Goal: Task Accomplishment & Management: Manage account settings

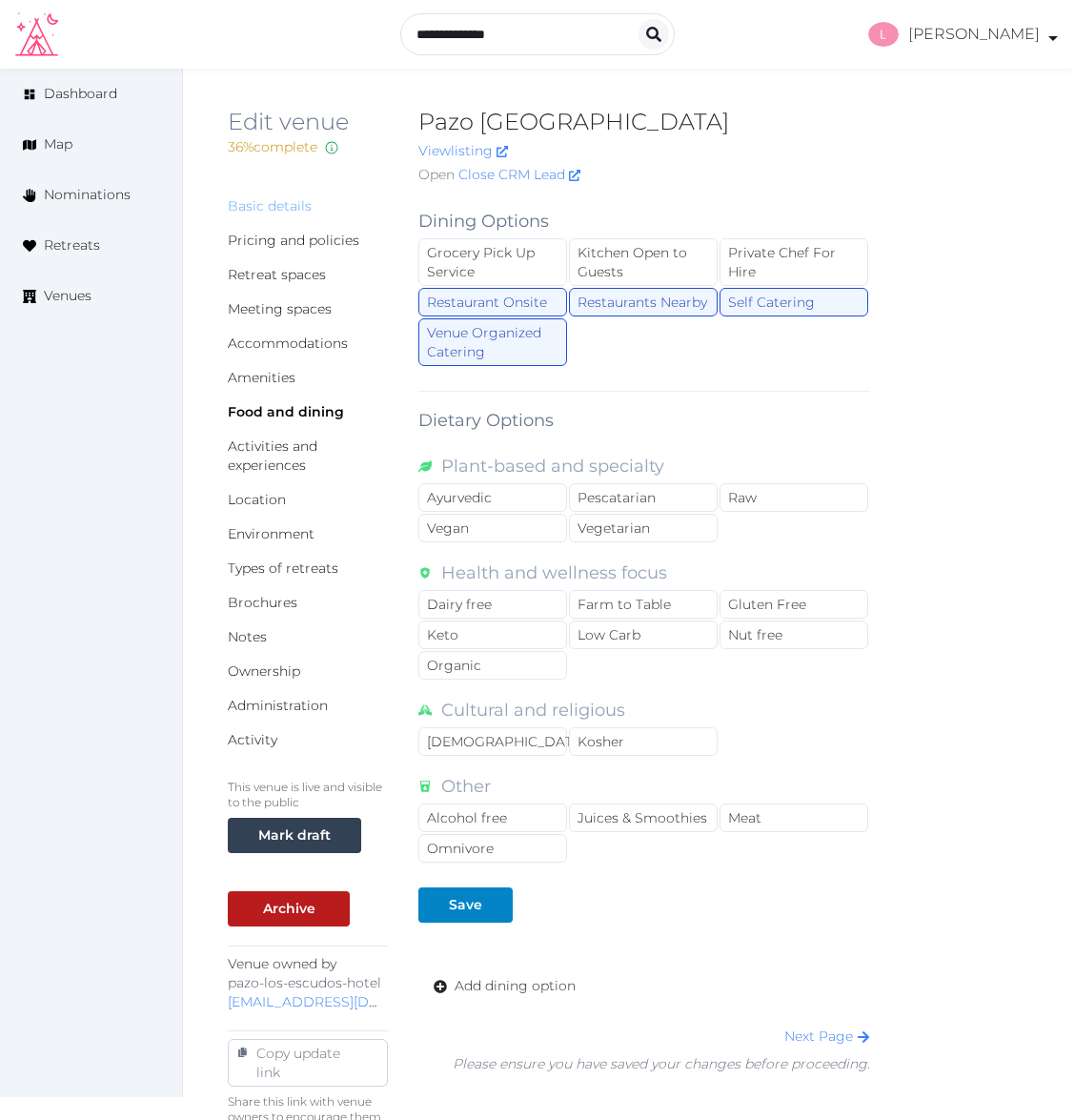
click at [270, 204] on link "Basic details" at bounding box center [269, 206] width 84 height 17
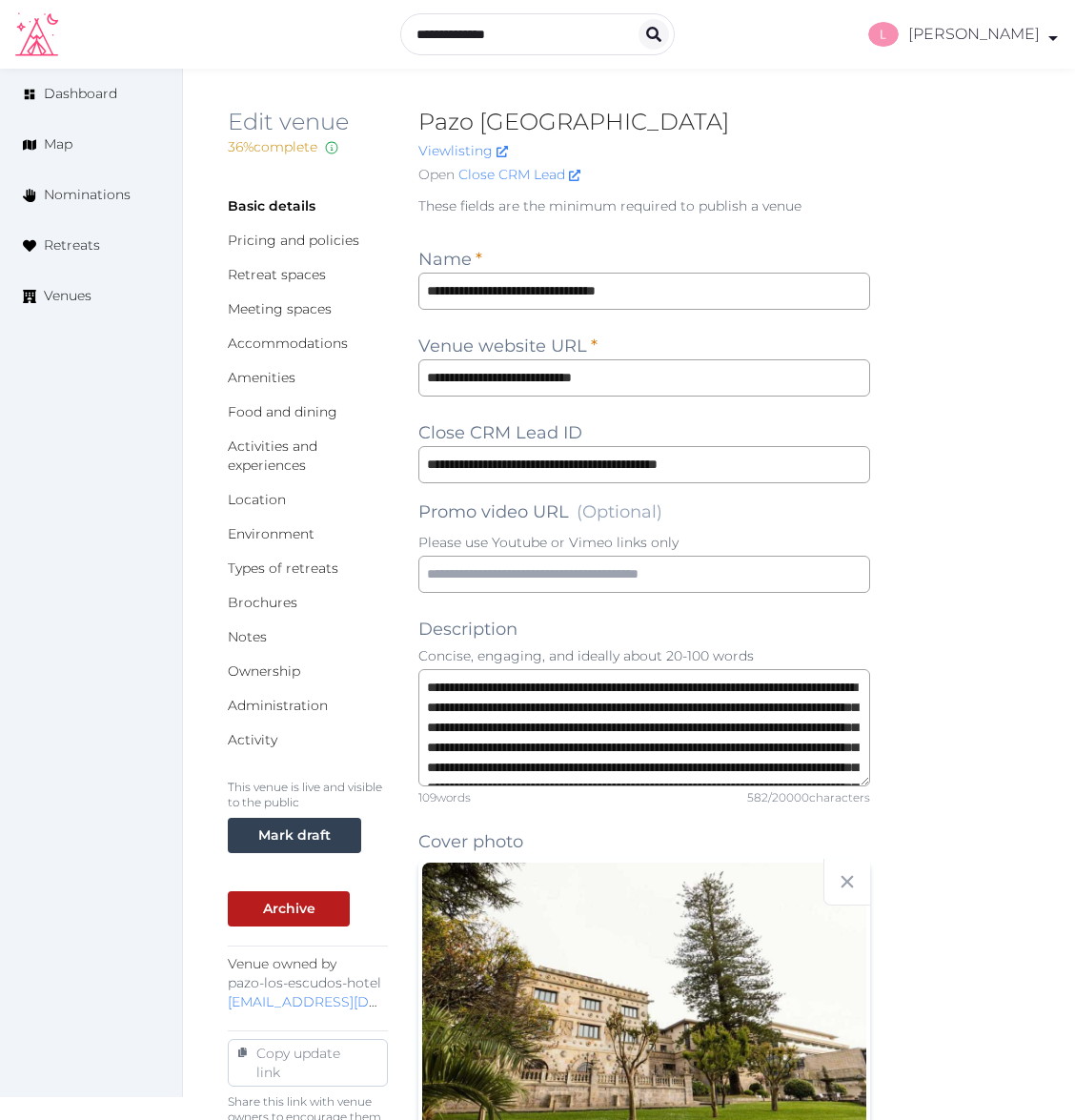
scroll to position [1682, 0]
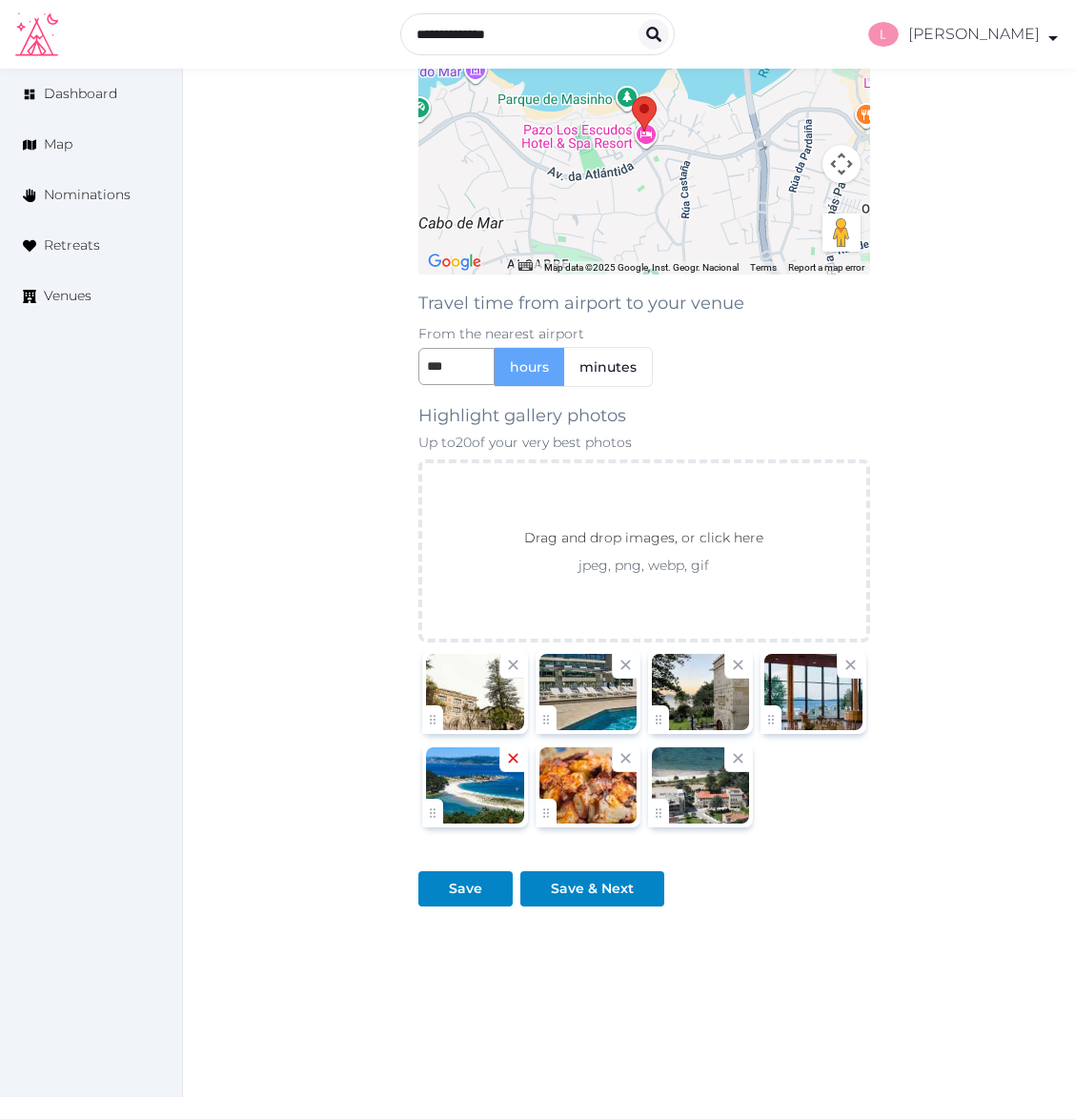
click at [514, 766] on icon at bounding box center [513, 758] width 18 height 18
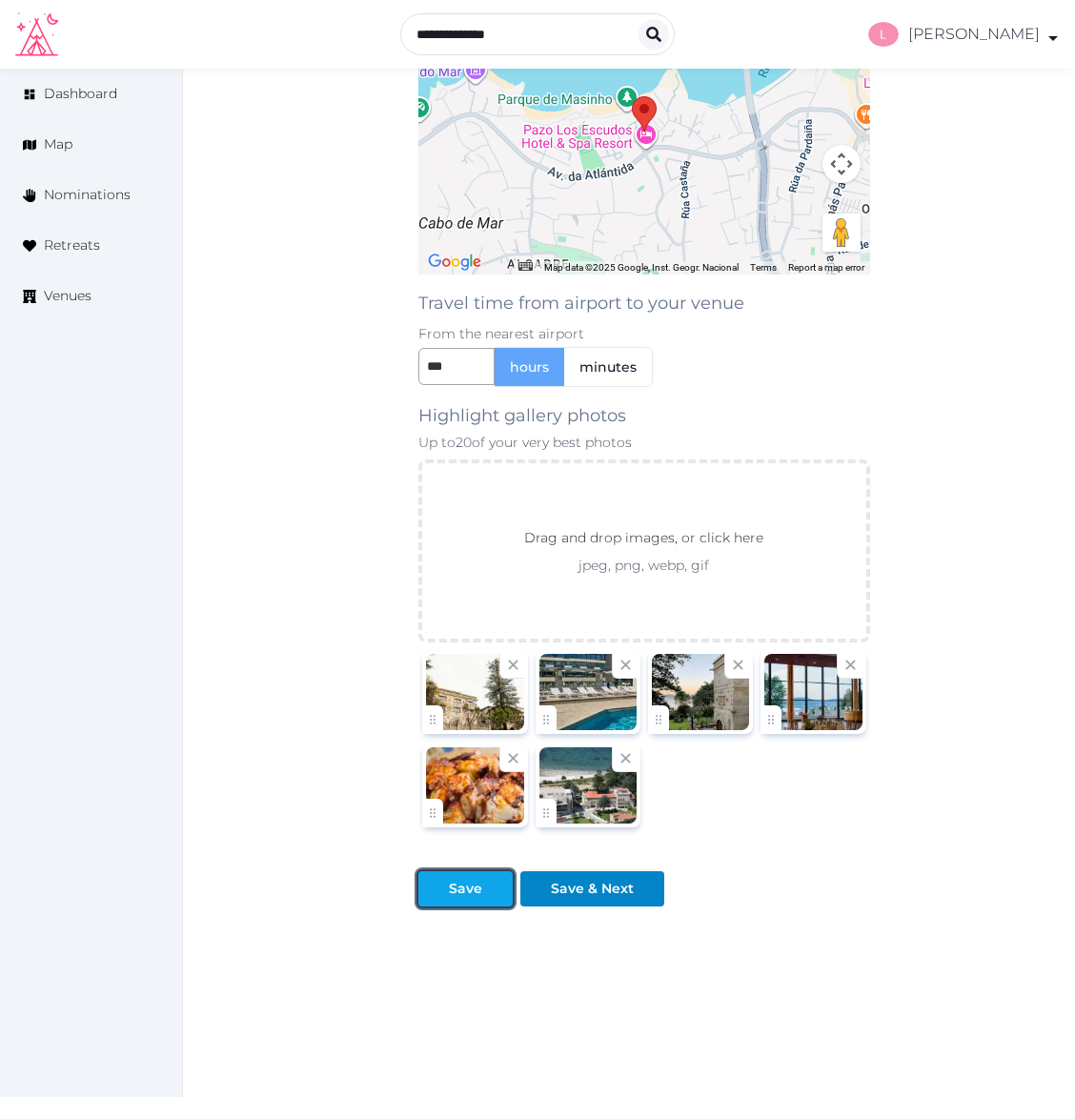
click at [464, 893] on div "Save" at bounding box center [466, 888] width 34 height 20
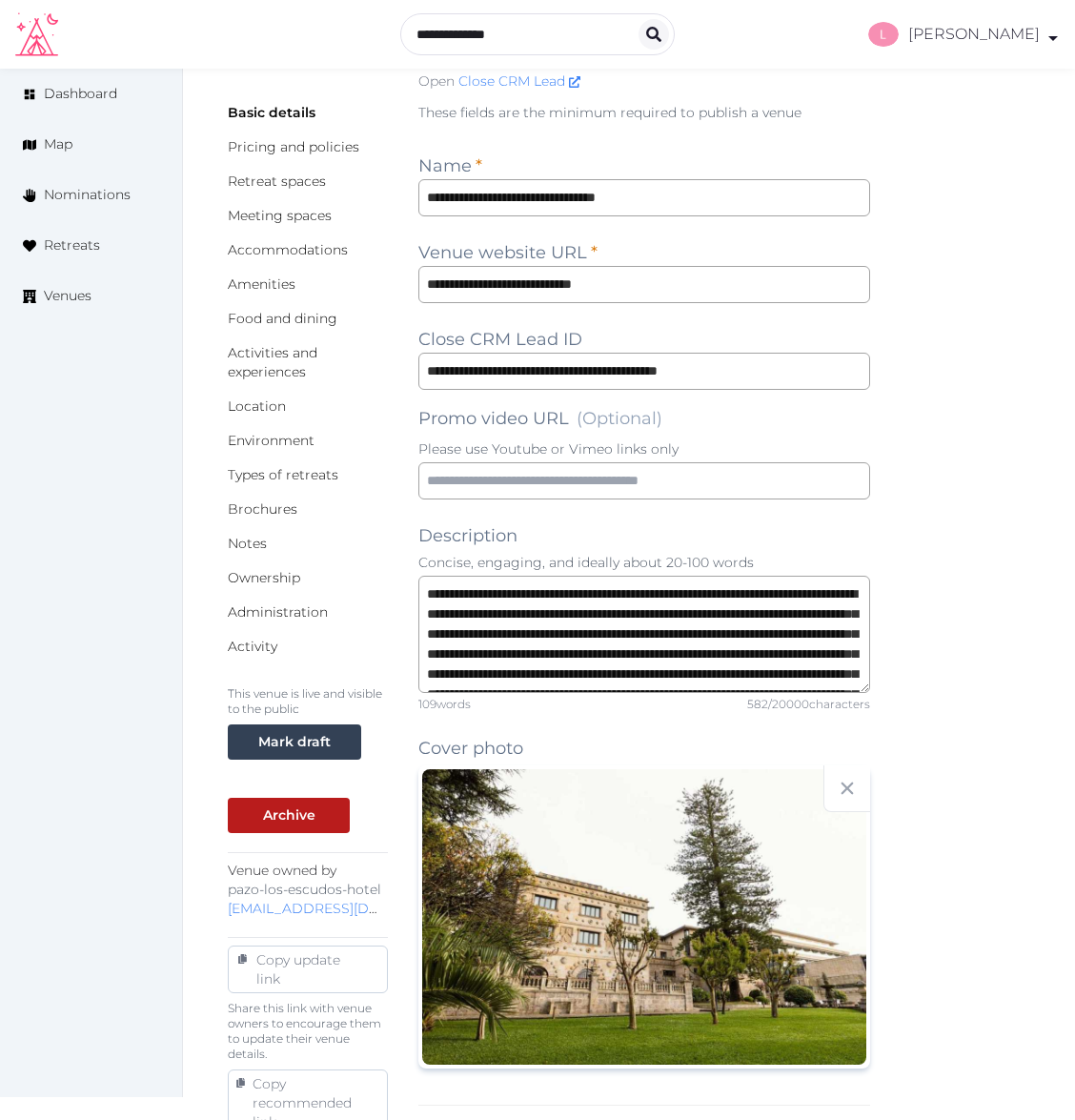
scroll to position [0, 0]
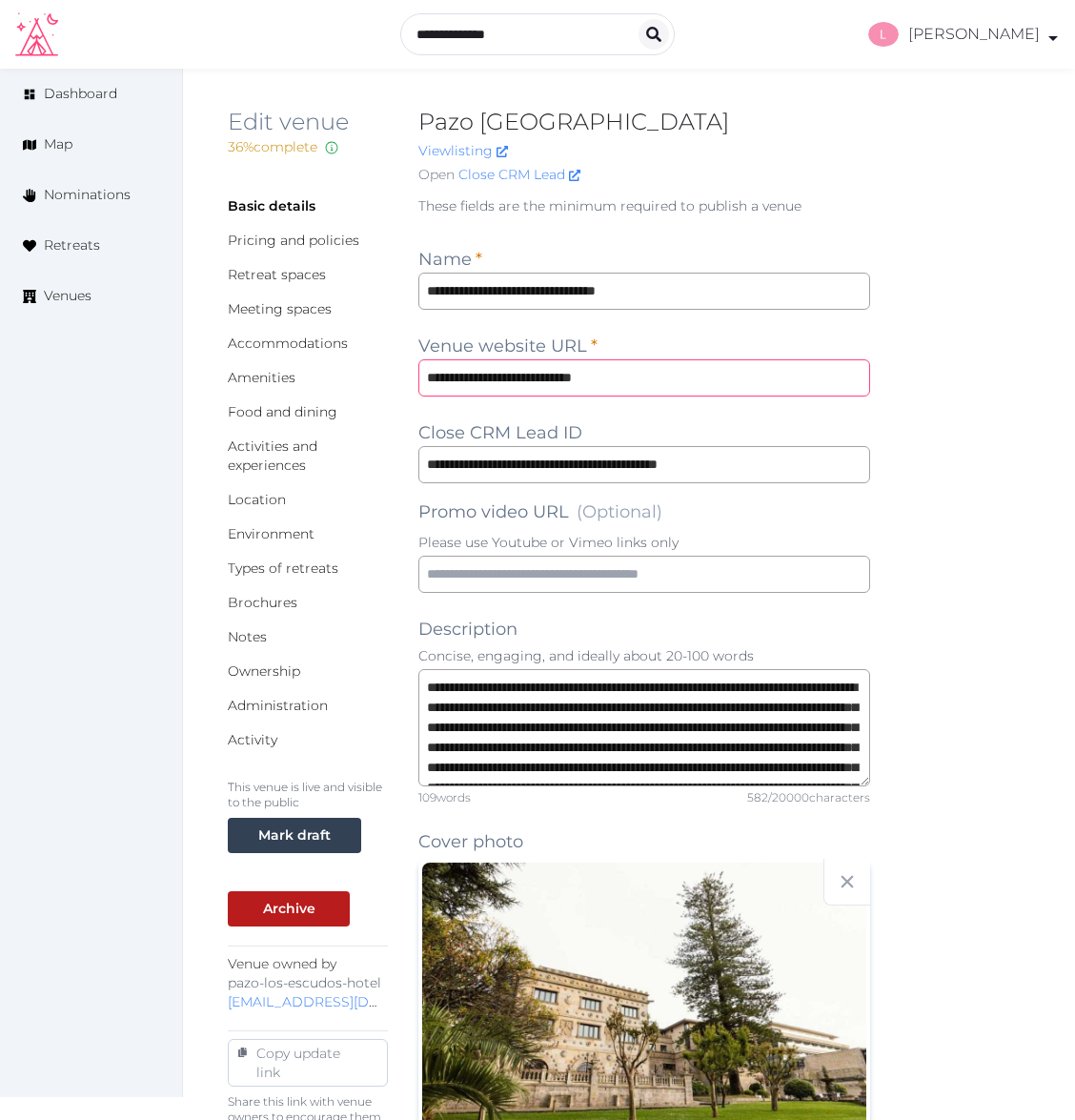
drag, startPoint x: 543, startPoint y: 375, endPoint x: 401, endPoint y: 373, distance: 142.0
click at [451, 372] on input "**********" at bounding box center [644, 377] width 451 height 38
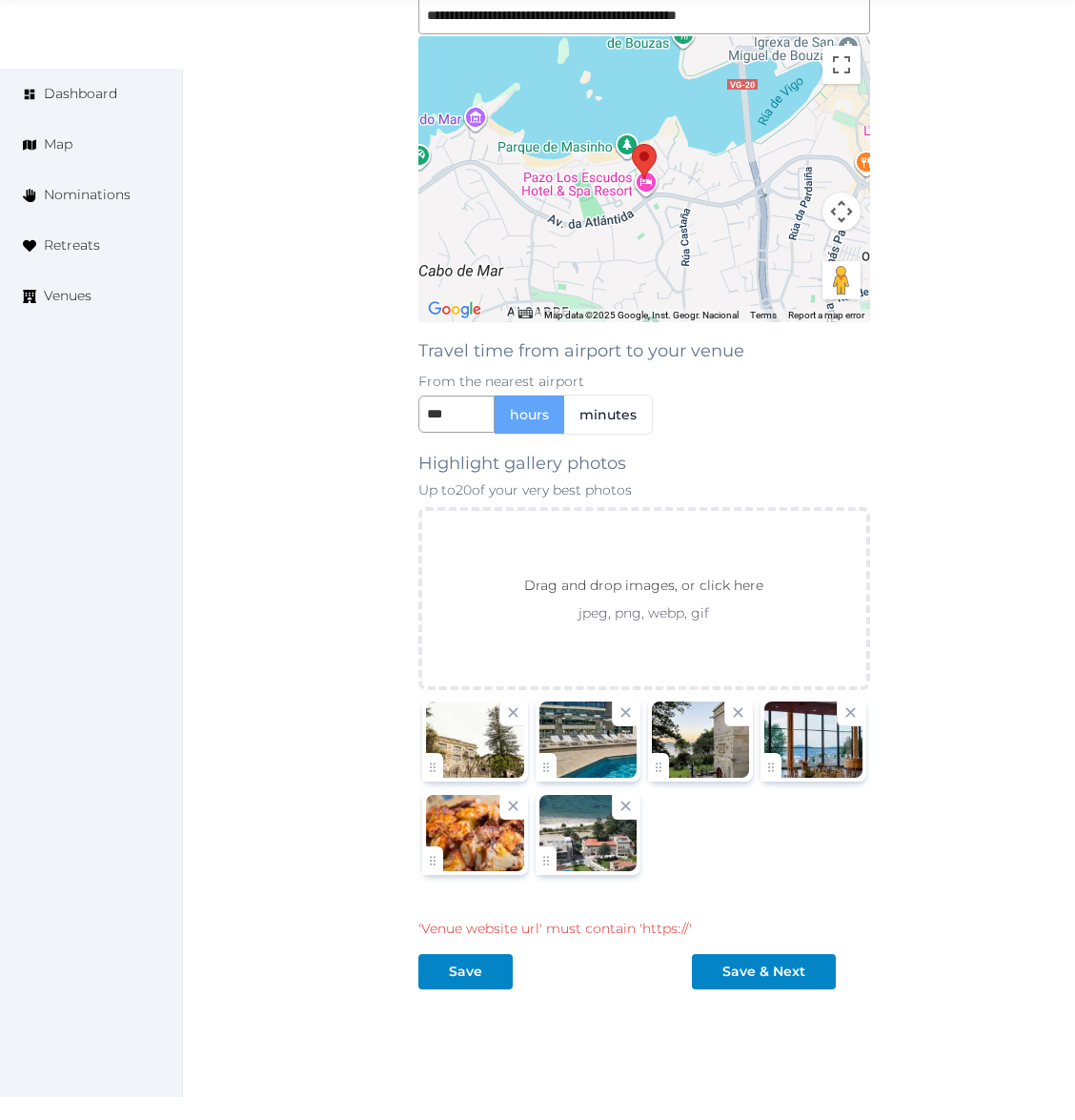
scroll to position [1718, 0]
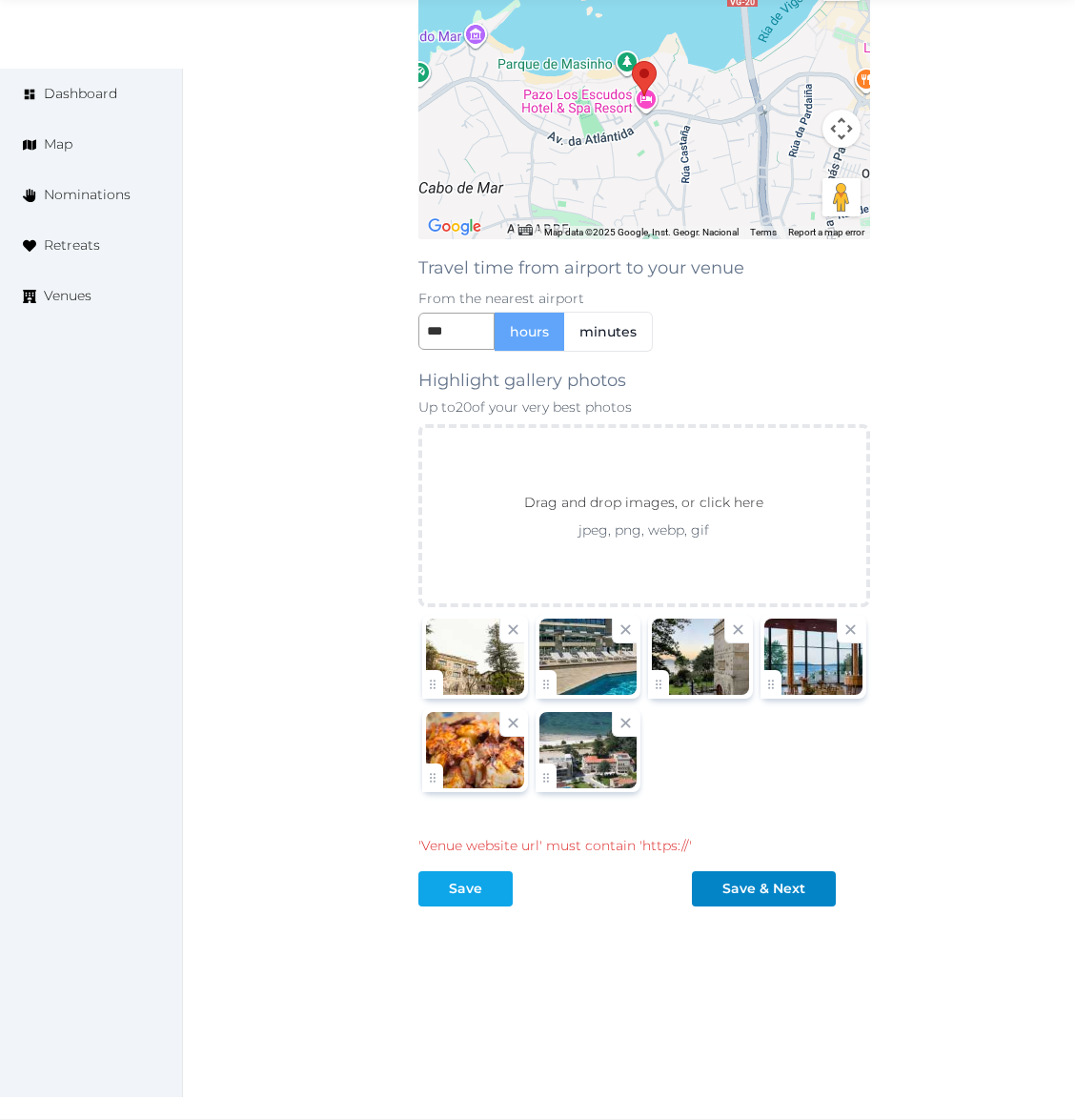
type input "**********"
click at [469, 899] on button "Save" at bounding box center [466, 888] width 94 height 36
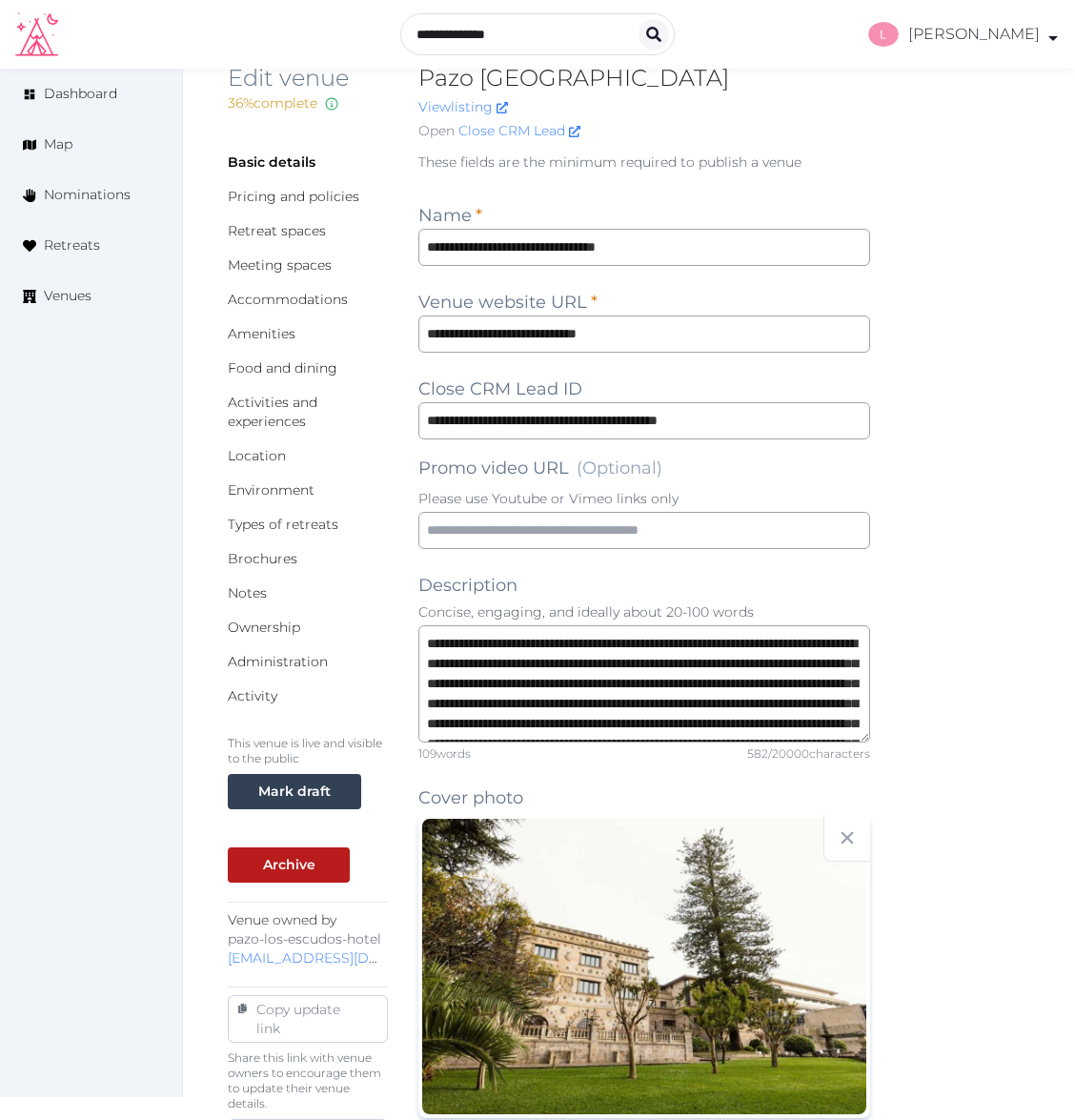
scroll to position [0, 0]
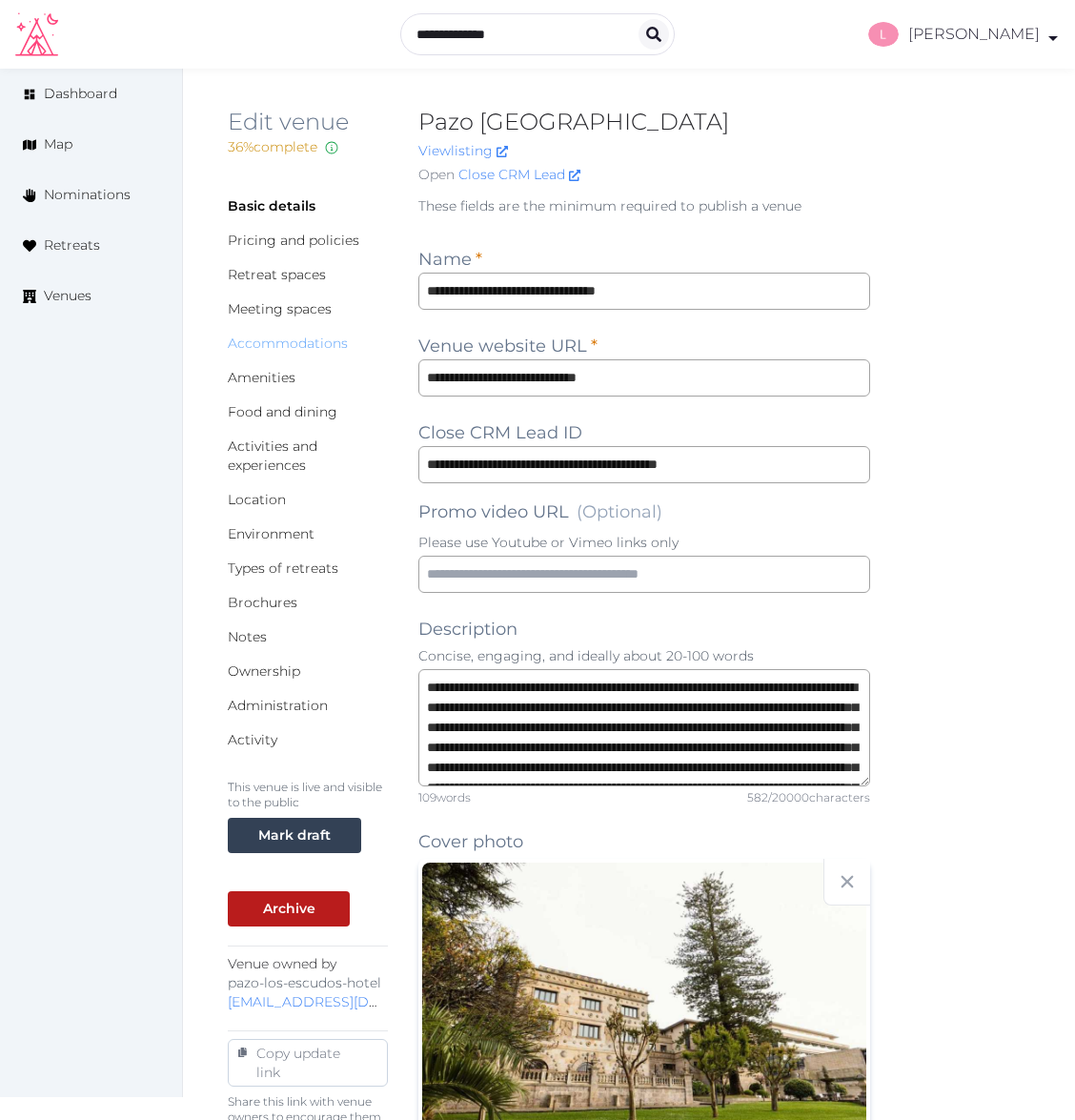
click at [264, 346] on link "Accommodations" at bounding box center [288, 344] width 120 height 17
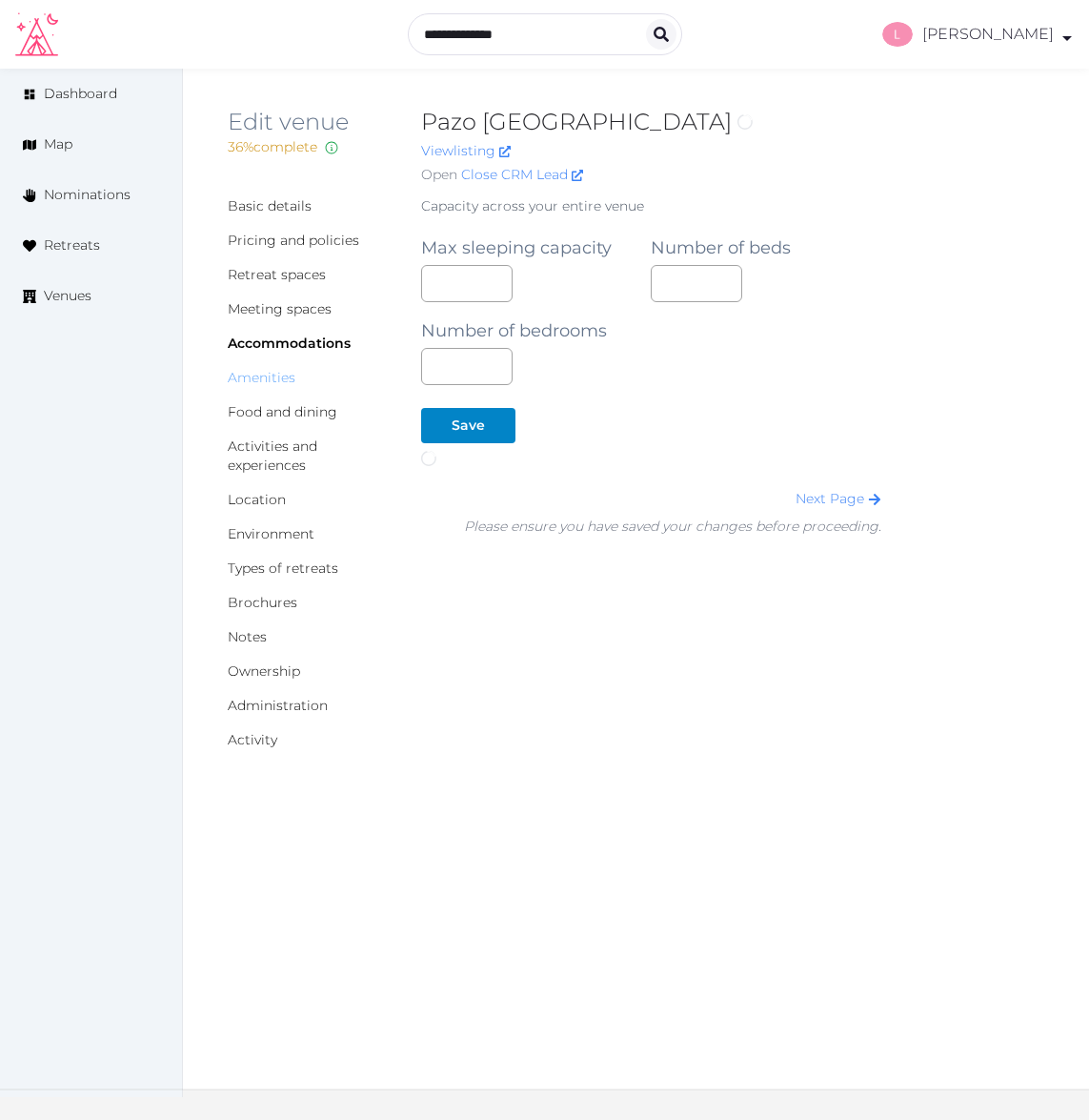
click at [255, 375] on link "Amenities" at bounding box center [262, 377] width 67 height 17
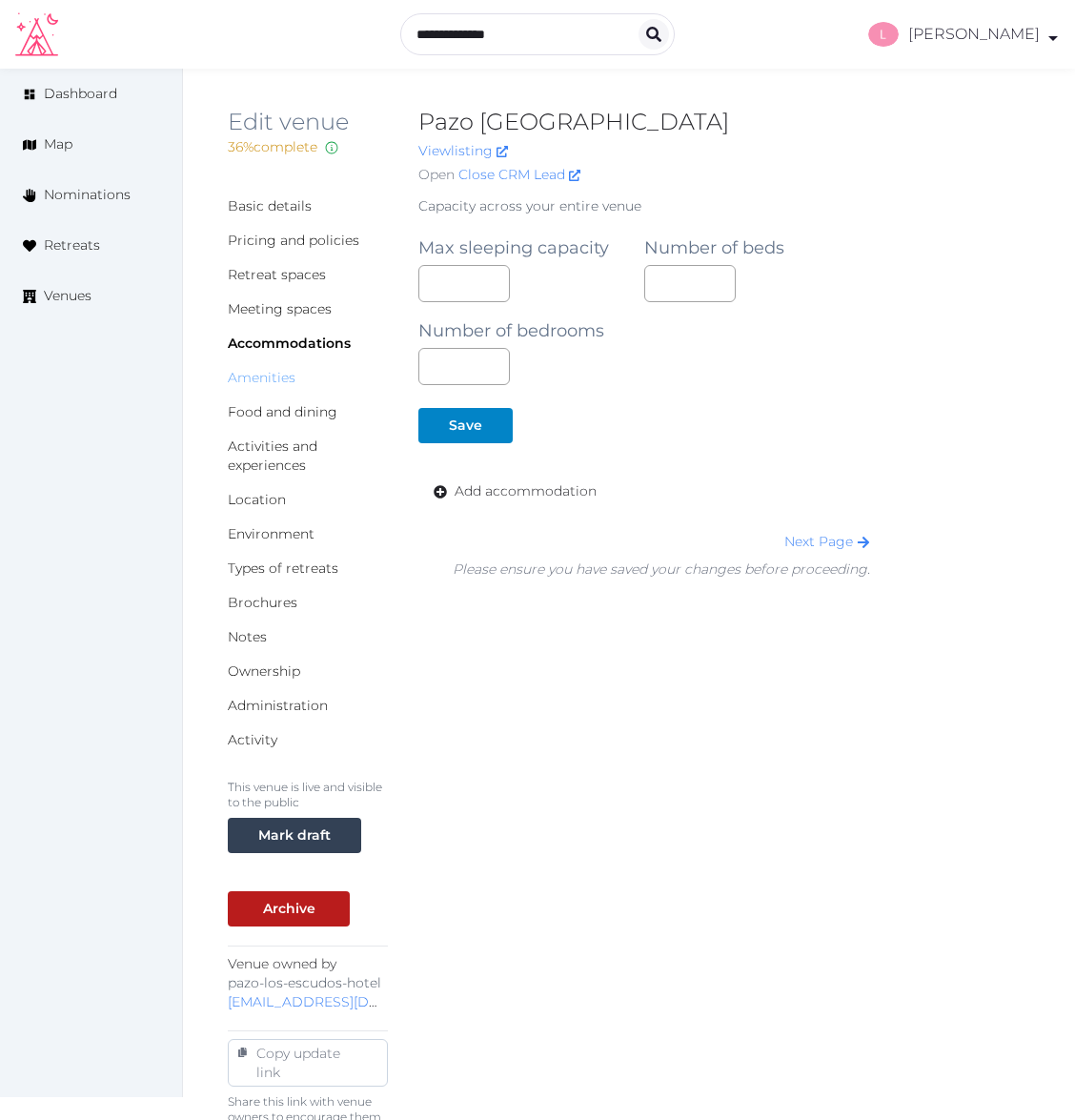
click at [255, 375] on link "Amenities" at bounding box center [262, 377] width 67 height 17
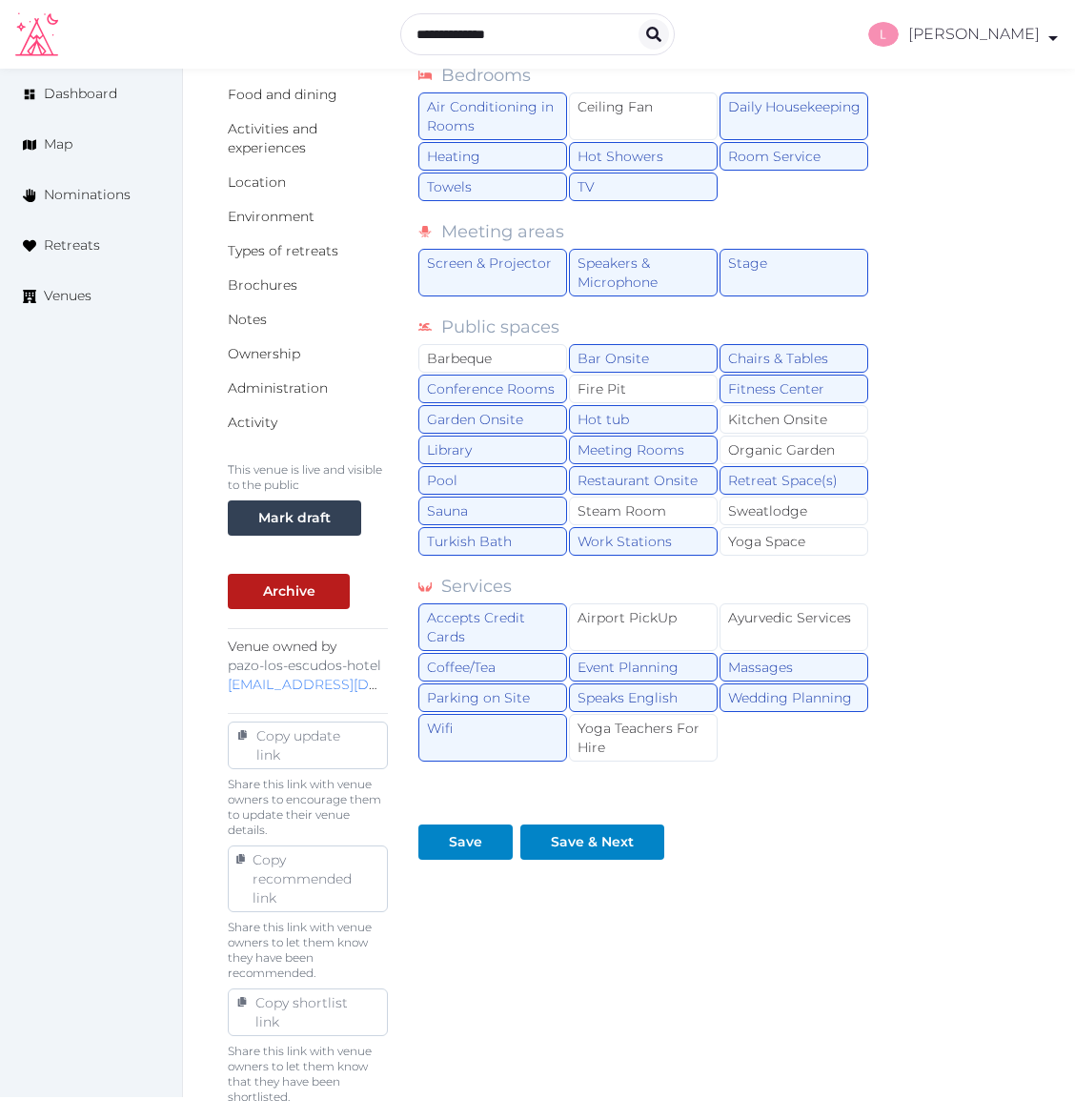
scroll to position [333, 0]
